Goal: Task Accomplishment & Management: Manage account settings

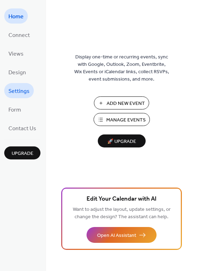
click at [22, 88] on span "Settings" at bounding box center [18, 91] width 21 height 11
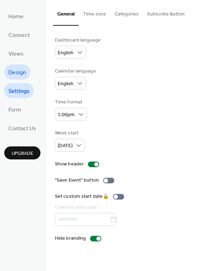
click at [16, 72] on span "Design" at bounding box center [17, 72] width 18 height 11
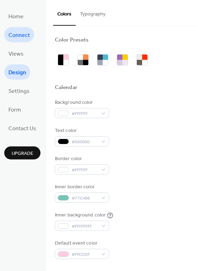
click at [16, 36] on span "Connect" at bounding box center [19, 35] width 22 height 11
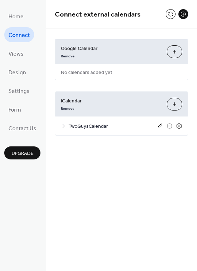
click at [159, 126] on icon at bounding box center [160, 126] width 5 height 5
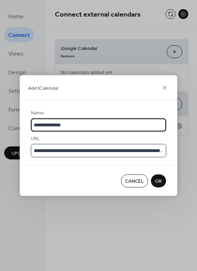
click at [134, 148] on input "**********" at bounding box center [98, 151] width 135 height 13
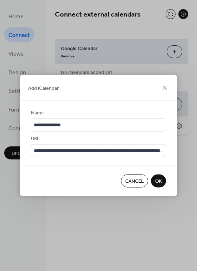
click at [161, 178] on span "OK" at bounding box center [158, 181] width 7 height 7
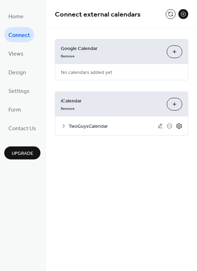
click at [179, 125] on icon at bounding box center [179, 126] width 6 height 6
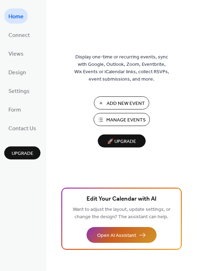
click at [116, 232] on span "Open AI Assistant" at bounding box center [116, 235] width 39 height 7
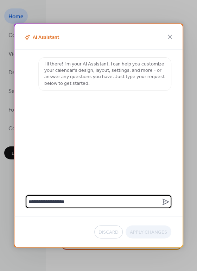
type textarea "**********"
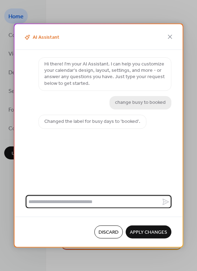
click at [141, 233] on span "Apply Changes" at bounding box center [148, 232] width 37 height 7
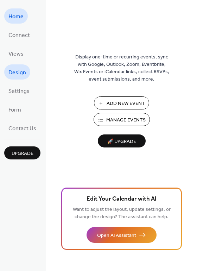
click at [22, 74] on span "Design" at bounding box center [17, 72] width 18 height 11
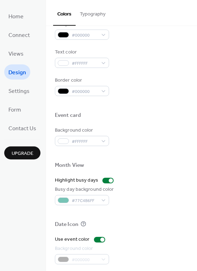
scroll to position [302, 0]
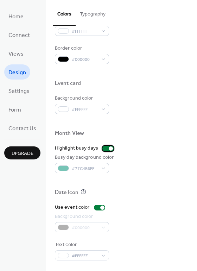
click at [110, 148] on div at bounding box center [111, 149] width 4 height 4
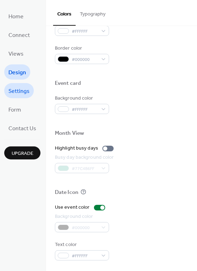
click at [15, 93] on span "Settings" at bounding box center [18, 91] width 21 height 11
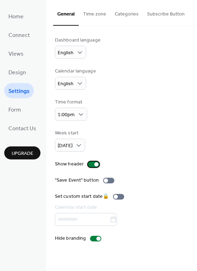
click at [96, 164] on div at bounding box center [96, 165] width 4 height 4
click at [95, 164] on div at bounding box center [93, 165] width 11 height 6
click at [22, 75] on span "Design" at bounding box center [17, 72] width 18 height 11
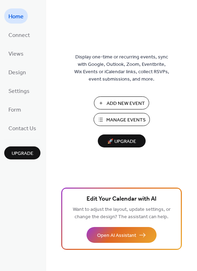
click at [110, 127] on div "Add New Event Manage Events 🚀 Upgrade" at bounding box center [122, 122] width 71 height 51
click at [110, 125] on button "Manage Events" at bounding box center [122, 119] width 56 height 13
click at [22, 91] on span "Settings" at bounding box center [18, 91] width 21 height 11
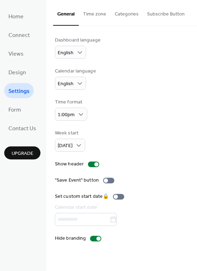
click at [133, 91] on div "Dashboard language English Calendar language English Time format 1:00pm Week st…" at bounding box center [122, 140] width 134 height 206
click at [26, 125] on span "Contact Us" at bounding box center [22, 128] width 28 height 11
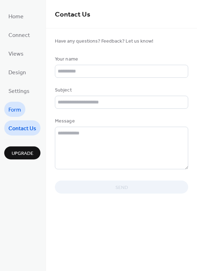
click at [8, 103] on link "Form" at bounding box center [14, 109] width 21 height 15
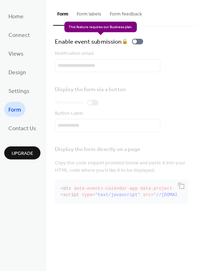
click at [137, 44] on div "Enable event submission 🔒" at bounding box center [100, 42] width 91 height 10
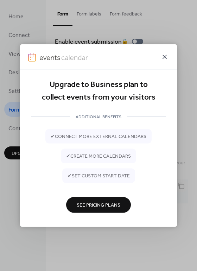
click at [165, 56] on icon at bounding box center [165, 57] width 4 height 4
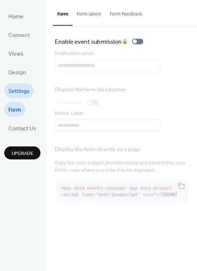
click at [21, 93] on span "Settings" at bounding box center [18, 91] width 21 height 11
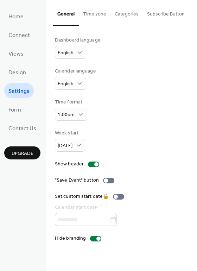
click at [97, 20] on button "Time zone" at bounding box center [95, 12] width 32 height 25
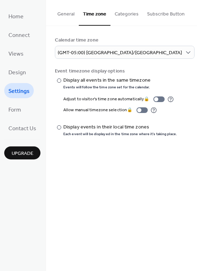
click at [127, 19] on button "Categories" at bounding box center [127, 12] width 32 height 25
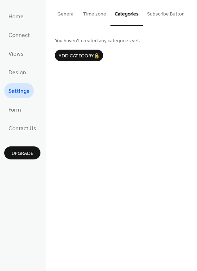
click at [161, 14] on button "Subscribe Button" at bounding box center [166, 12] width 46 height 25
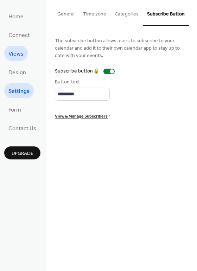
click at [20, 51] on span "Views" at bounding box center [15, 54] width 15 height 11
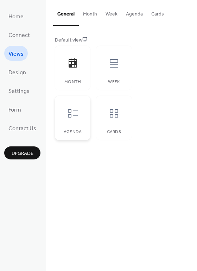
click at [81, 119] on div at bounding box center [72, 113] width 21 height 21
click at [66, 68] on div at bounding box center [72, 63] width 21 height 21
click at [18, 65] on link "Design" at bounding box center [17, 72] width 26 height 15
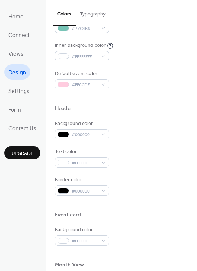
scroll to position [185, 0]
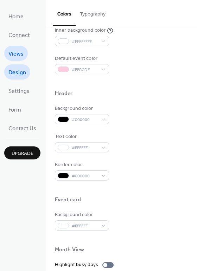
click at [11, 53] on span "Views" at bounding box center [15, 54] width 15 height 11
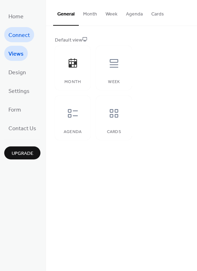
click at [29, 32] on span "Connect" at bounding box center [19, 35] width 22 height 11
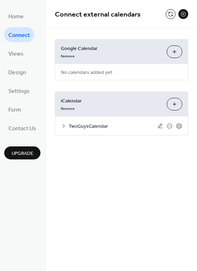
click at [175, 48] on button "Choose Calendars" at bounding box center [175, 51] width 16 height 13
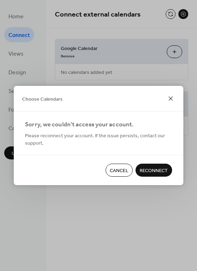
click at [175, 98] on icon at bounding box center [171, 98] width 8 height 8
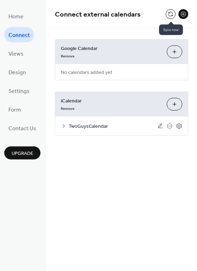
click at [176, 15] on button at bounding box center [171, 14] width 10 height 10
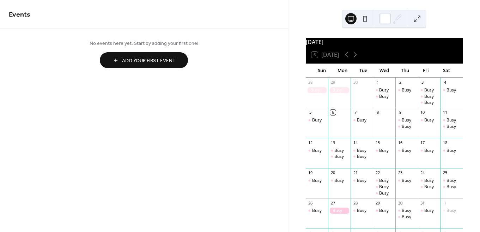
click at [366, 15] on button at bounding box center [364, 18] width 11 height 11
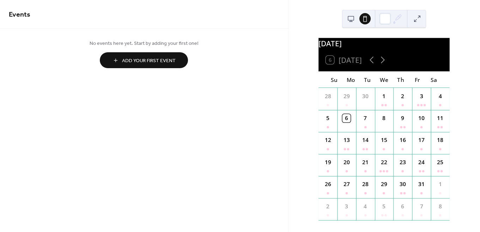
click at [352, 18] on button at bounding box center [350, 18] width 11 height 11
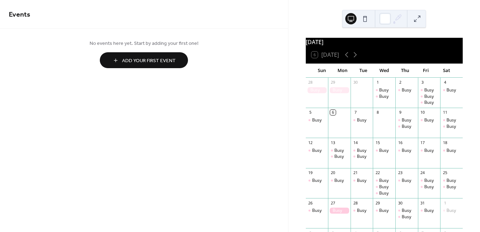
click at [415, 20] on button at bounding box center [416, 18] width 11 height 11
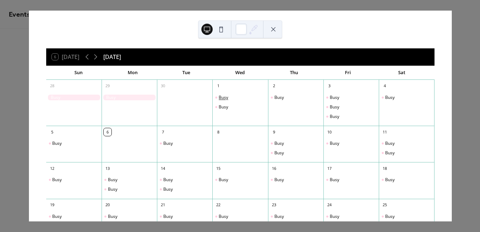
click at [223, 97] on div "Busy" at bounding box center [224, 97] width 10 height 6
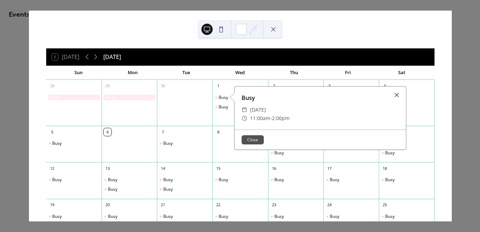
click at [252, 140] on button "Close" at bounding box center [253, 139] width 22 height 9
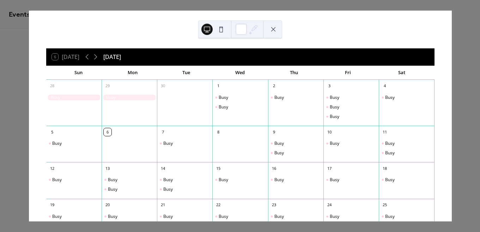
click at [218, 27] on button at bounding box center [220, 29] width 11 height 11
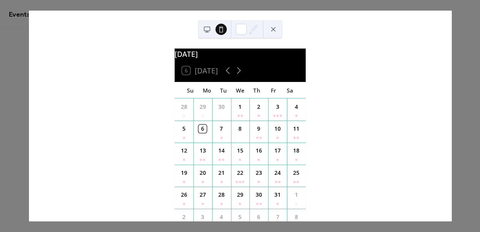
click at [210, 25] on button at bounding box center [206, 29] width 11 height 11
